Goal: Contribute content: Add original content to the website for others to see

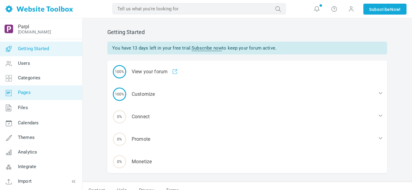
click at [25, 94] on span "Pages" at bounding box center [24, 92] width 13 height 5
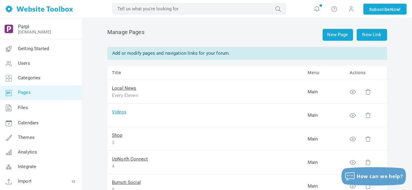
click at [123, 112] on link "Videos" at bounding box center [119, 111] width 15 height 5
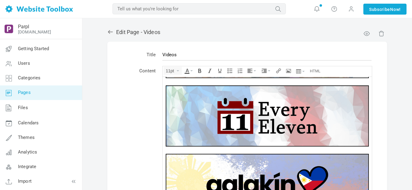
scroll to position [131, 0]
click at [200, 110] on img at bounding box center [267, 115] width 203 height 61
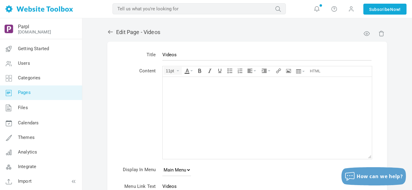
scroll to position [0, 0]
click at [290, 71] on icon "Insert/edit image" at bounding box center [288, 70] width 5 height 5
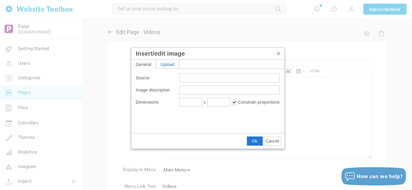
click at [176, 65] on div "Upload" at bounding box center [167, 64] width 23 height 9
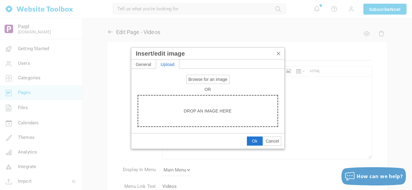
click at [203, 78] on span "Browse for an image" at bounding box center [208, 79] width 39 height 5
type input "C:\fakepath\Slide1.PNG"
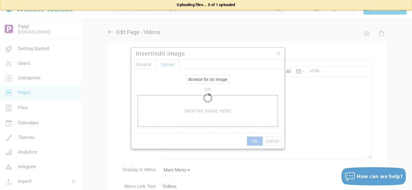
type input "https://d28lcup14p4e72.cloudfront.net/286758%2F9489994%2FSlide1.png"
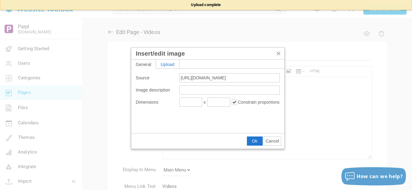
type input "1920"
type input "461"
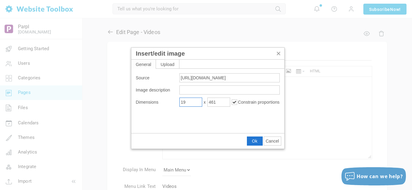
type input "1"
type input "900"
type input "216"
click at [256, 140] on span "Ok" at bounding box center [254, 141] width 5 height 5
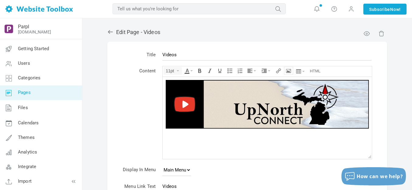
click at [289, 70] on icon "Insert/edit image" at bounding box center [288, 70] width 5 height 5
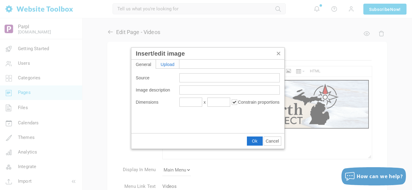
click at [175, 62] on div "Upload" at bounding box center [167, 64] width 23 height 9
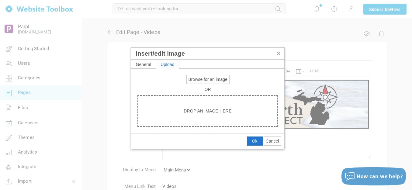
click at [194, 80] on span "Browse for an image" at bounding box center [208, 79] width 39 height 5
type input "C:\fakepath\Slide2.PNG"
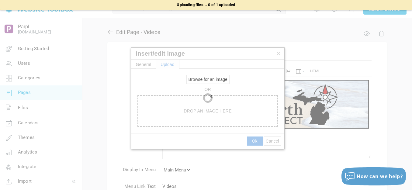
type input "https://d28lcup14p4e72.cloudfront.net/286758%2F9489996%2FSlide2.png"
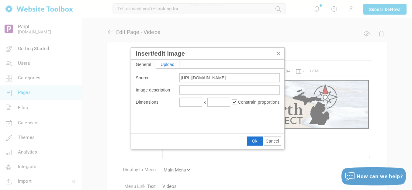
type input "1920"
type input "461"
click at [199, 101] on input "1920" at bounding box center [190, 102] width 23 height 9
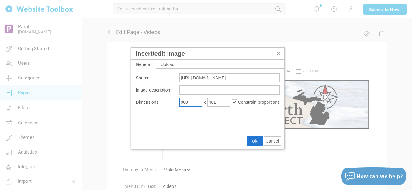
type input "900"
type input "216"
click at [253, 139] on span "Ok" at bounding box center [254, 141] width 5 height 5
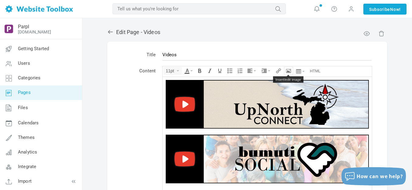
click at [290, 70] on icon "Insert/edit image" at bounding box center [288, 70] width 5 height 5
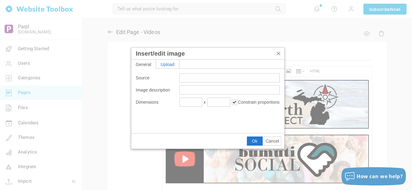
click at [165, 64] on div "Upload" at bounding box center [167, 64] width 23 height 9
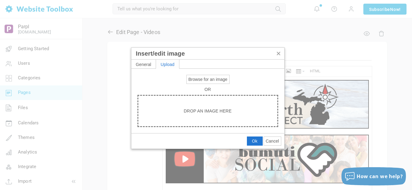
click at [191, 79] on span "Browse for an image" at bounding box center [208, 79] width 39 height 5
type input "C:\fakepath\Slide3.PNG"
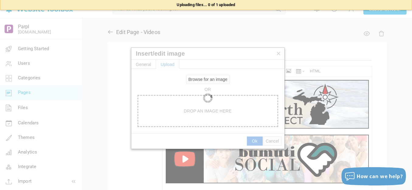
type input "https://d28lcup14p4e72.cloudfront.net/286758%2F9489997%2FSlide3.png"
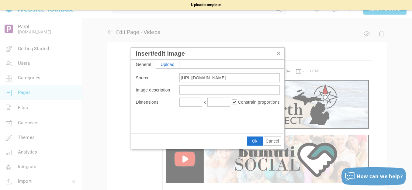
type input "1920"
type input "461"
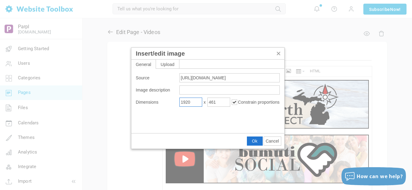
click at [194, 103] on input "1920" at bounding box center [190, 102] width 23 height 9
type input "900"
type input "216"
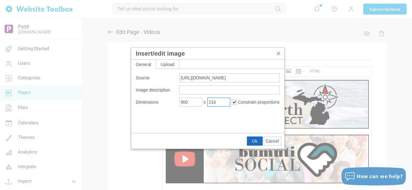
click at [257, 140] on span "Ok" at bounding box center [254, 141] width 5 height 5
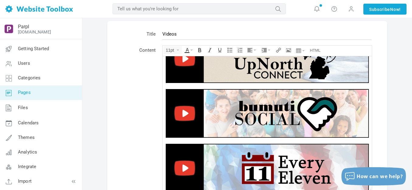
scroll to position [35, 0]
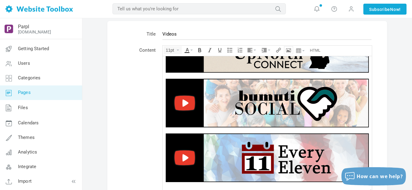
click at [286, 49] on button "Insert/edit image" at bounding box center [288, 50] width 9 height 7
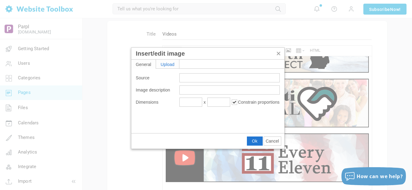
click at [168, 60] on div "Upload" at bounding box center [167, 64] width 23 height 9
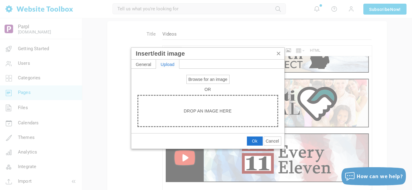
click at [203, 78] on span "Browse for an image" at bounding box center [208, 79] width 39 height 5
type input "C:\fakepath\Slide4.PNG"
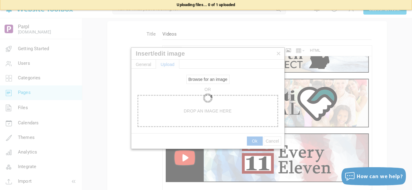
type input "https://d28lcup14p4e72.cloudfront.net/286758%2F9489999%2FSlide4.png"
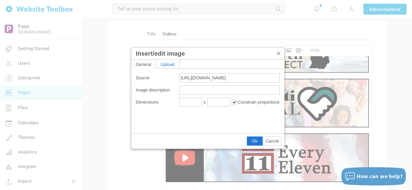
type input "1920"
type input "461"
click at [193, 103] on input "1920" at bounding box center [190, 102] width 23 height 9
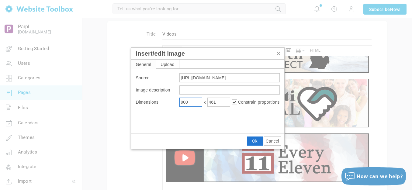
type input "900"
type input "216"
drag, startPoint x: 251, startPoint y: 140, endPoint x: 88, endPoint y: 84, distance: 172.6
click at [251, 140] on button "Ok" at bounding box center [254, 141] width 15 height 9
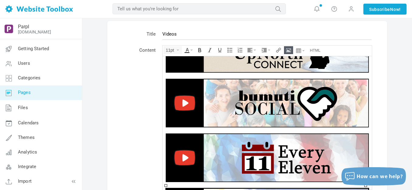
scroll to position [0, 0]
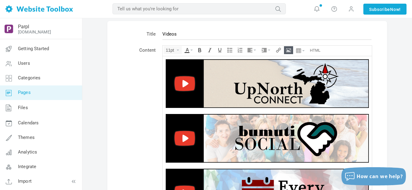
click at [268, 85] on img at bounding box center [267, 83] width 203 height 49
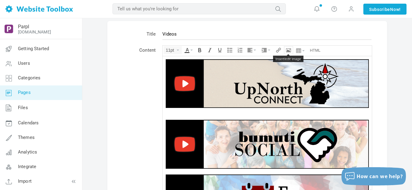
click at [289, 49] on icon "Insert/edit image" at bounding box center [288, 50] width 5 height 5
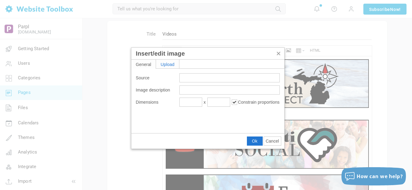
click at [160, 64] on div "Upload" at bounding box center [167, 64] width 23 height 9
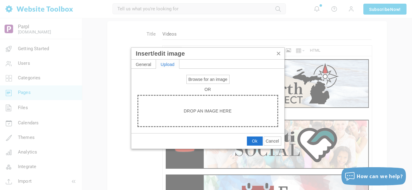
click at [199, 80] on span "Browse for an image" at bounding box center [208, 79] width 39 height 5
type input "C:\fakepath\White Spacer.png"
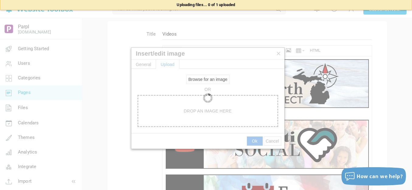
type input "https://d28lcup14p4e72.cloudfront.net/286758%2F9490001%2FWhite+Spacer.png"
type input "1920"
type input "115"
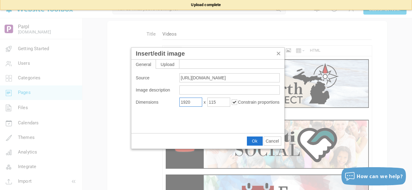
click at [185, 103] on input "1920" at bounding box center [190, 102] width 23 height 9
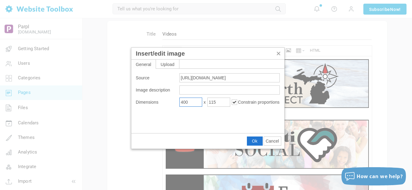
type input "400"
type input "24"
click at [254, 140] on span "Ok" at bounding box center [254, 141] width 5 height 5
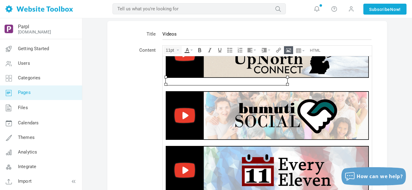
scroll to position [30, 0]
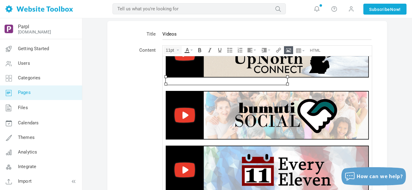
click at [289, 124] on img at bounding box center [267, 115] width 203 height 49
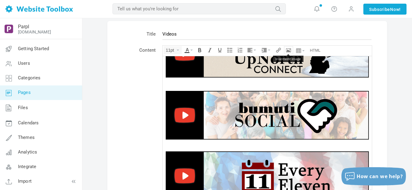
click at [287, 50] on icon "Insert/edit image" at bounding box center [288, 50] width 5 height 5
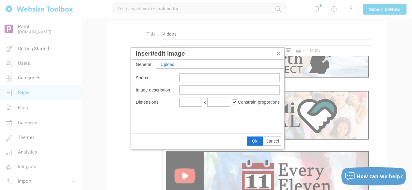
click at [171, 65] on div "Upload" at bounding box center [167, 64] width 23 height 9
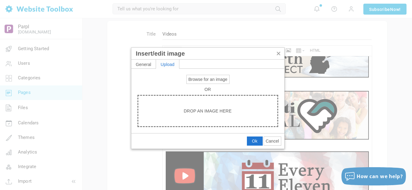
click at [209, 79] on span "Browse for an image" at bounding box center [208, 79] width 39 height 5
type input "C:\fakepath\White Spacer.png"
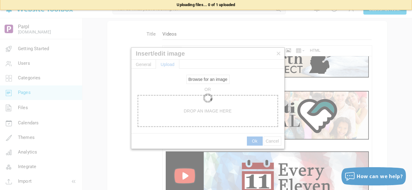
type input "https://d28lcup14p4e72.cloudfront.net/286758%2F9490002%2FWhite+Spacer.png"
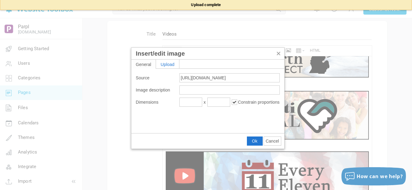
type input "1920"
type input "115"
click at [190, 102] on input "1920" at bounding box center [190, 102] width 23 height 9
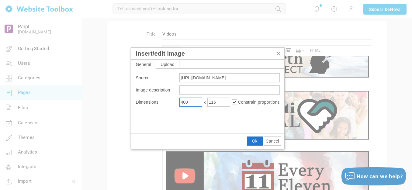
type input "400"
type input "24"
click at [252, 140] on span "Ok" at bounding box center [254, 141] width 5 height 5
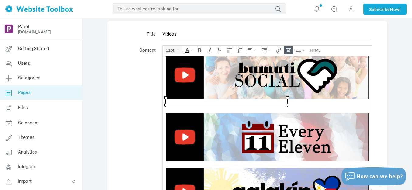
scroll to position [91, 0]
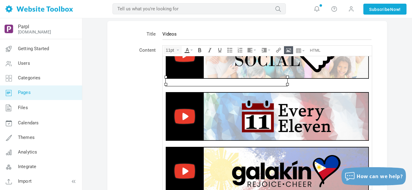
click at [258, 125] on img at bounding box center [267, 116] width 203 height 49
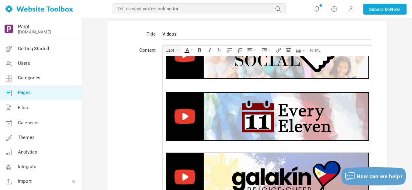
click at [287, 47] on button "Insert/edit image" at bounding box center [288, 50] width 9 height 7
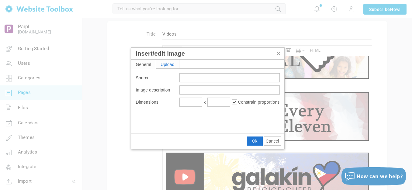
click at [174, 67] on div "Upload" at bounding box center [167, 64] width 23 height 9
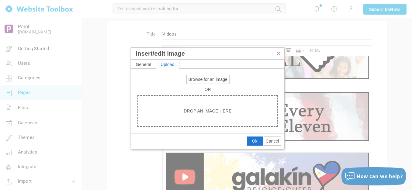
click at [202, 77] on span "Browse for an image" at bounding box center [208, 79] width 39 height 5
type input "C:\fakepath\White Spacer.png"
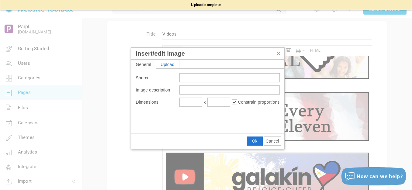
type input "https://d28lcup14p4e72.cloudfront.net/286758%2F9490003%2FWhite+Spacer.png"
type input "1920"
type input "115"
click at [197, 99] on input "1920" at bounding box center [190, 102] width 23 height 9
click at [197, 100] on input "1920" at bounding box center [190, 102] width 23 height 9
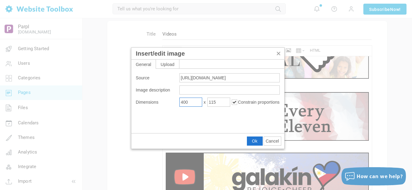
type input "400"
type input "24"
click at [253, 140] on span "Ok" at bounding box center [254, 141] width 5 height 5
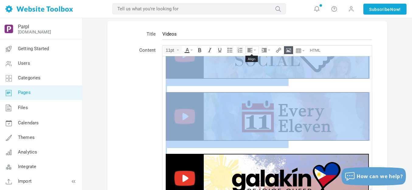
click at [255, 49] on button "Align" at bounding box center [252, 50] width 13 height 7
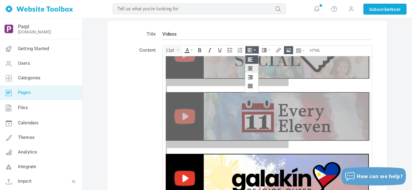
click at [250, 68] on icon at bounding box center [251, 68] width 6 height 5
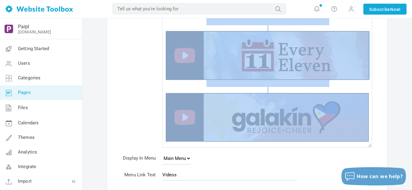
scroll to position [131, 0]
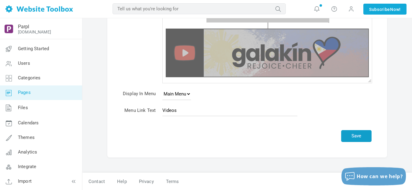
click at [364, 137] on button "Save" at bounding box center [356, 136] width 30 height 12
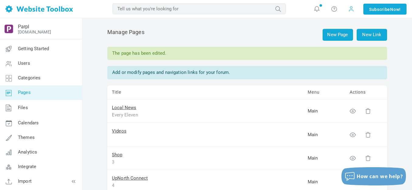
click at [350, 9] on span at bounding box center [351, 8] width 6 height 7
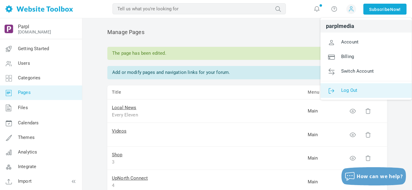
click at [345, 89] on span "Log Out" at bounding box center [349, 89] width 16 height 5
